Goal: Transaction & Acquisition: Subscribe to service/newsletter

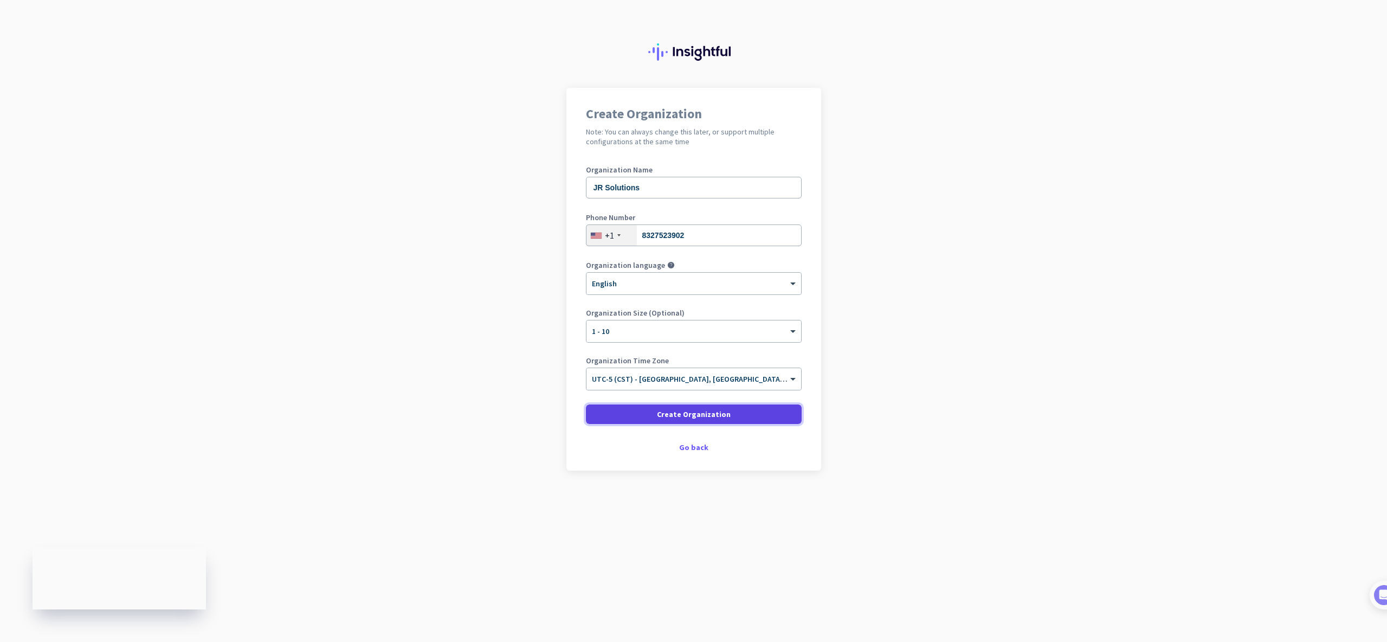
click at [722, 418] on span "Create Organization" at bounding box center [694, 414] width 74 height 11
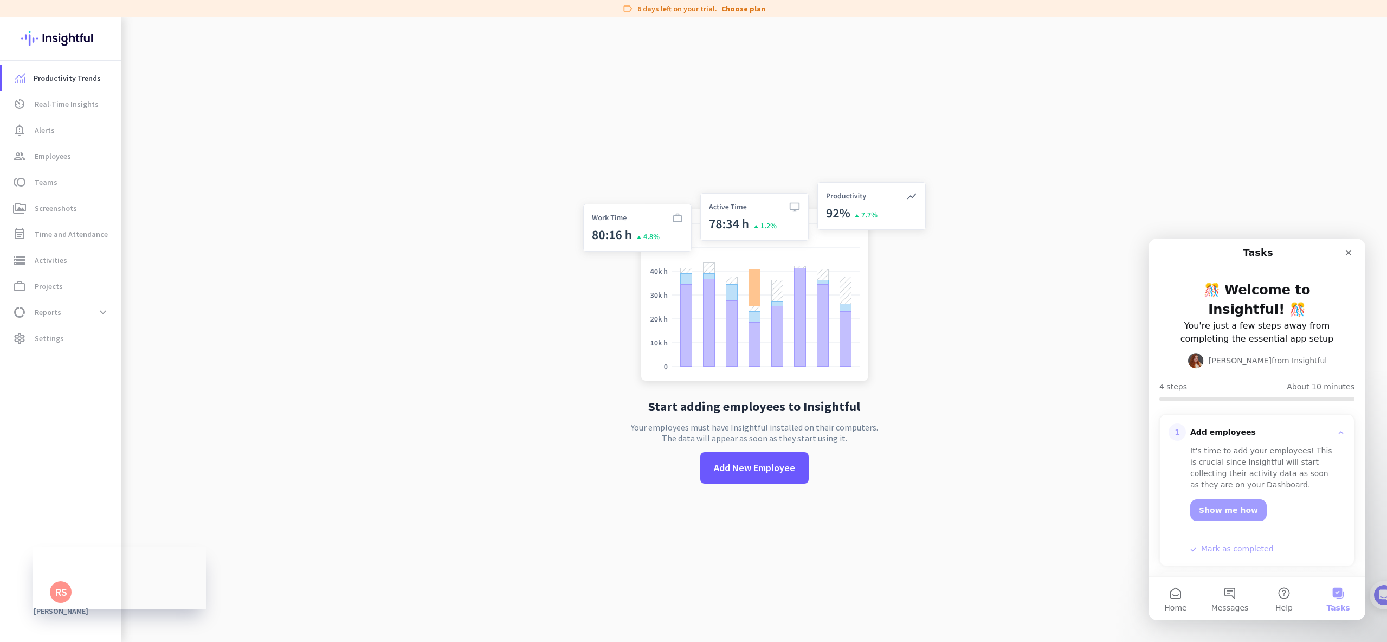
click at [747, 11] on link "Choose plan" at bounding box center [743, 8] width 44 height 11
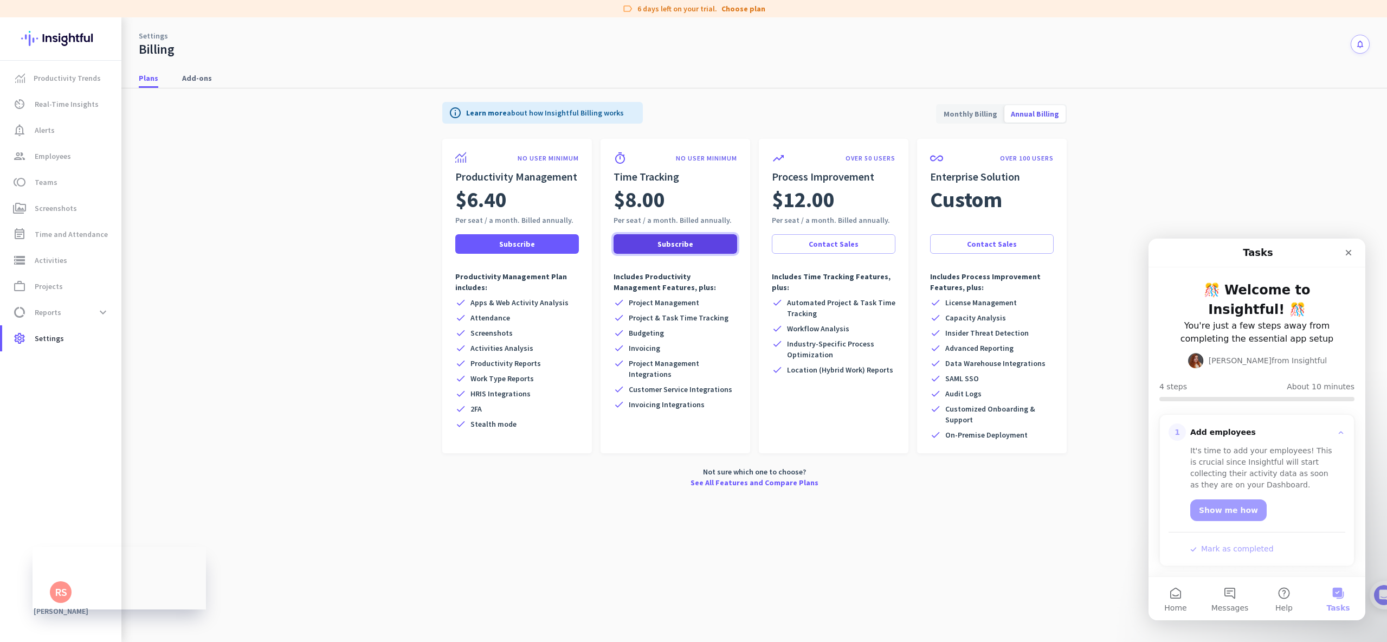
click at [686, 242] on span "Subscribe" at bounding box center [675, 243] width 36 height 11
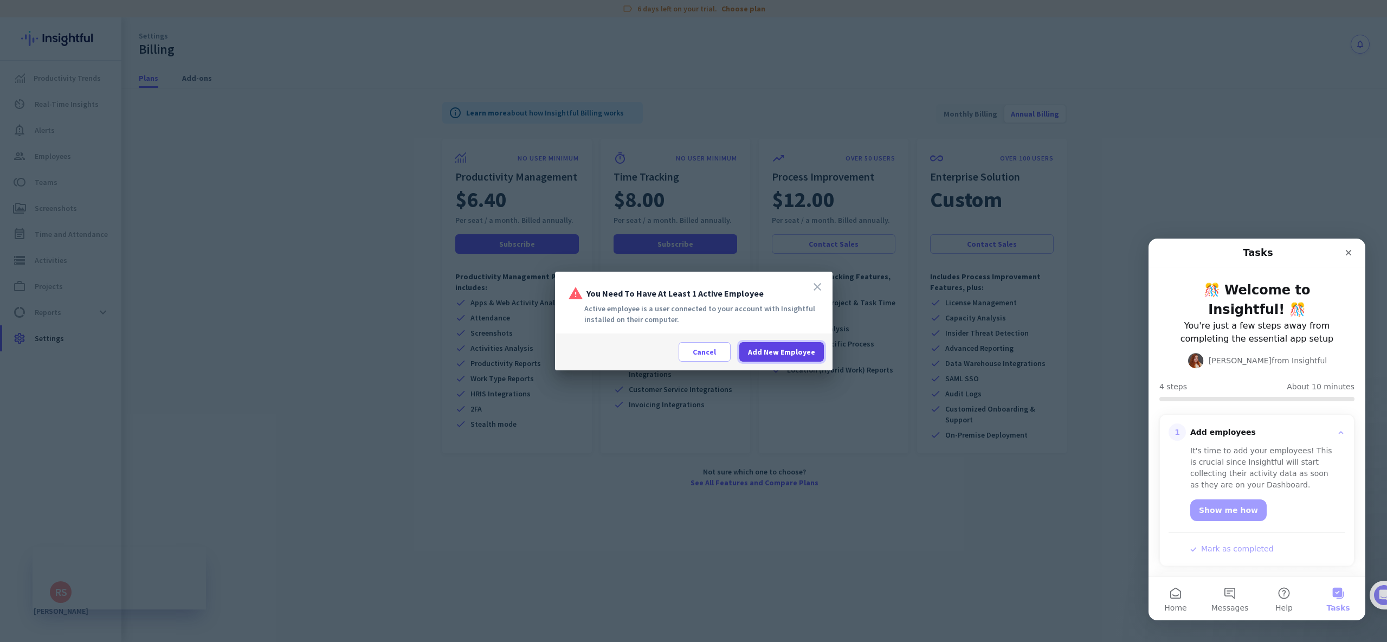
click at [786, 353] on span "Add New Employee" at bounding box center [781, 351] width 67 height 11
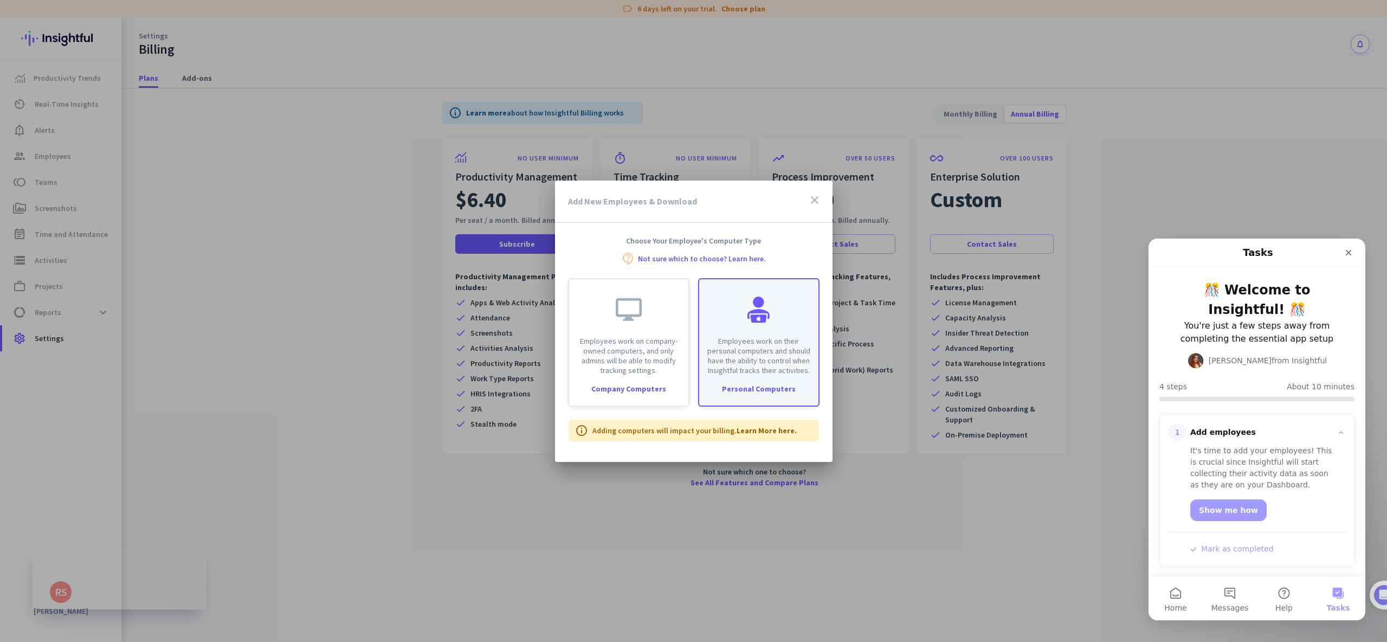
click at [779, 364] on p "Employees work on their personal computers and should have the ability to contr…" at bounding box center [759, 355] width 106 height 39
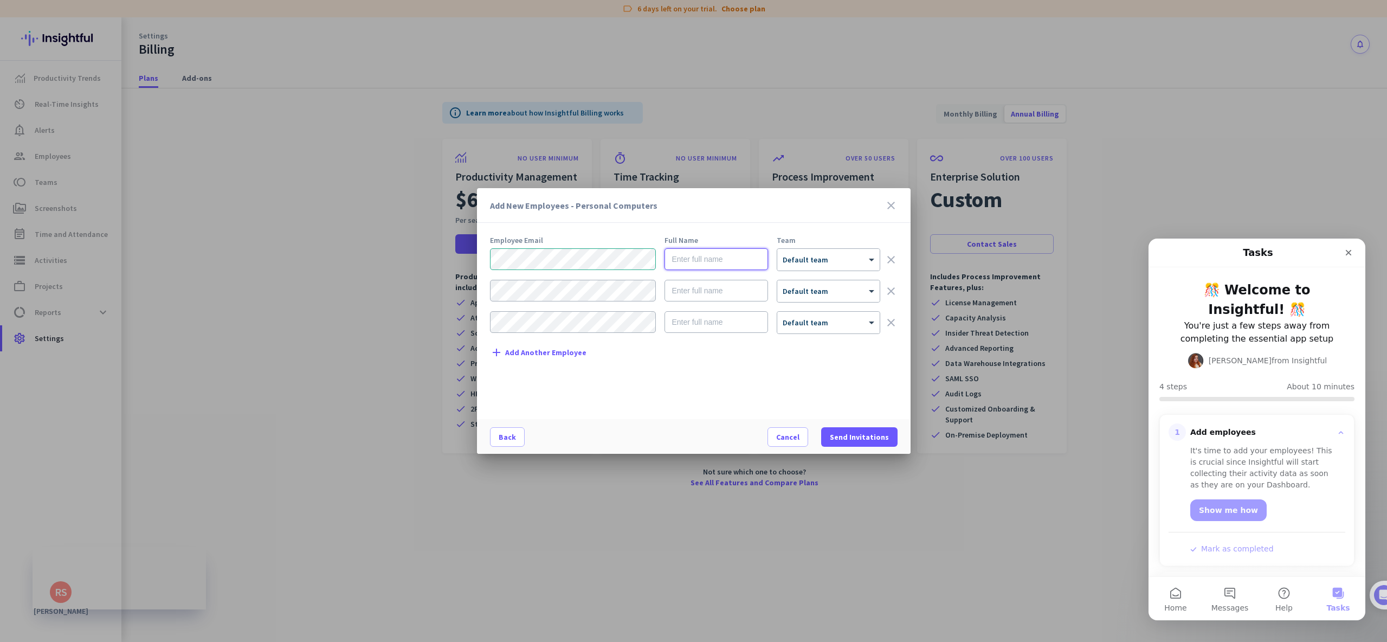
click at [691, 255] on input "text" at bounding box center [716, 259] width 104 height 22
click at [711, 261] on input "[PERSON_NAME]" at bounding box center [716, 259] width 104 height 22
type input "[PERSON_NAME] [PERSON_NAME]"
click at [854, 254] on div at bounding box center [828, 255] width 102 height 9
click at [809, 365] on div "Employee Email Full Name Team [PERSON_NAME] [PERSON_NAME] × Default team clear …" at bounding box center [698, 322] width 416 height 172
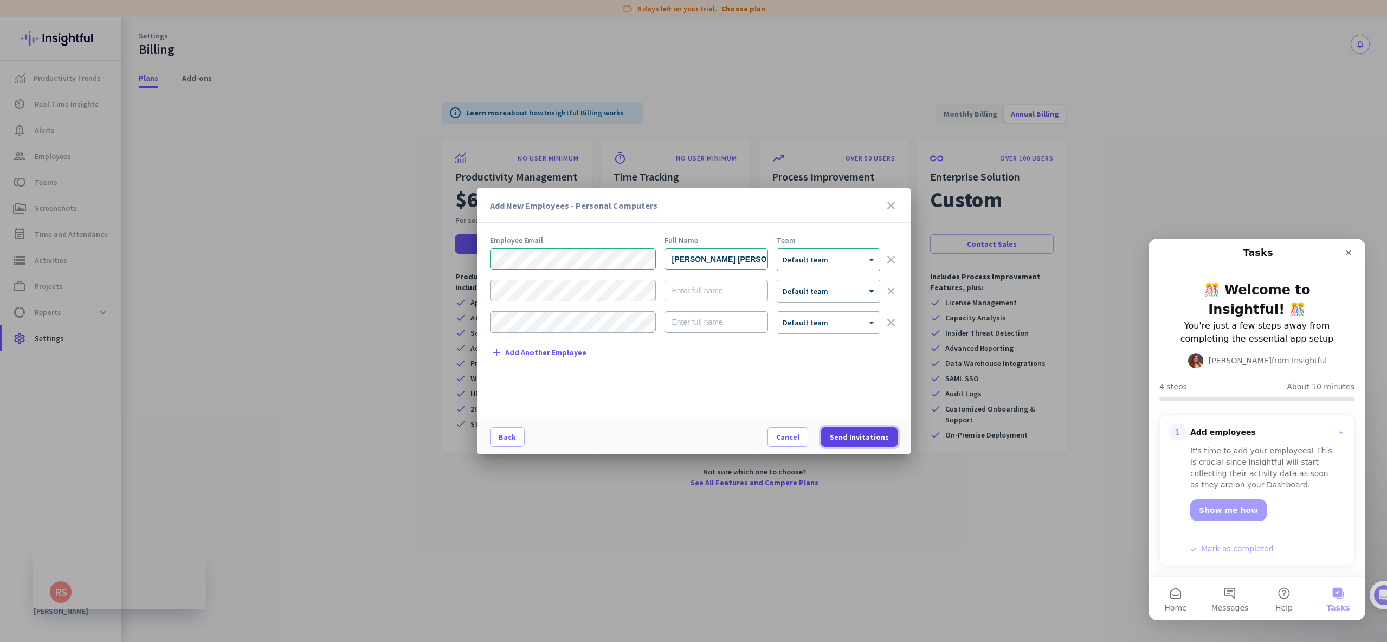
click at [868, 437] on span "Send Invitations" at bounding box center [859, 436] width 59 height 11
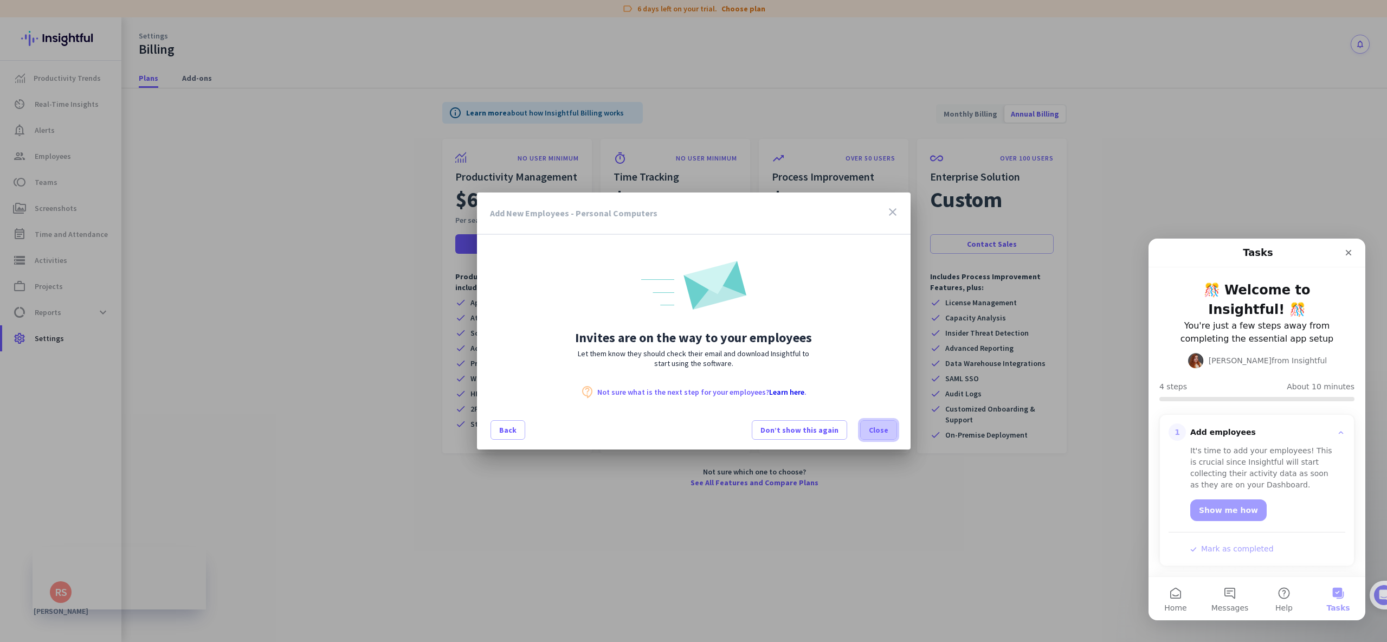
click at [879, 434] on span "Close" at bounding box center [879, 429] width 20 height 11
